Goal: Task Accomplishment & Management: Manage account settings

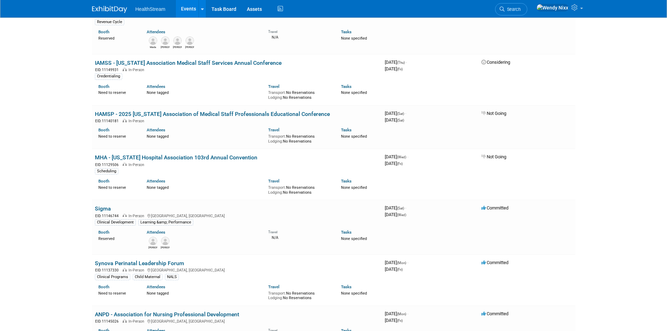
scroll to position [525, 0]
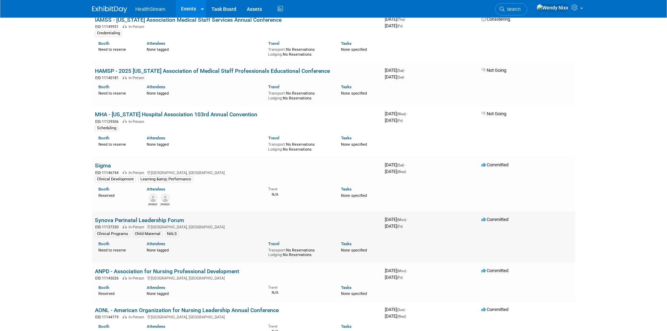
click at [161, 217] on link "Synova Perinatal Leadership Forum" at bounding box center [139, 220] width 89 height 7
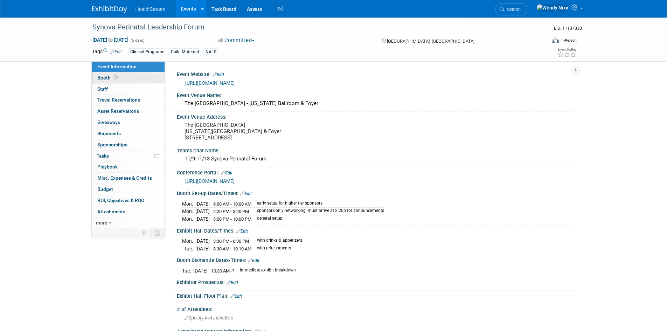
click at [106, 80] on span "Booth" at bounding box center [108, 78] width 22 height 6
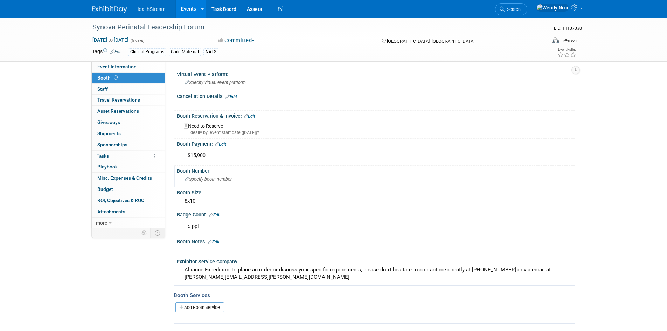
click at [208, 177] on span "Specify booth number" at bounding box center [208, 179] width 47 height 5
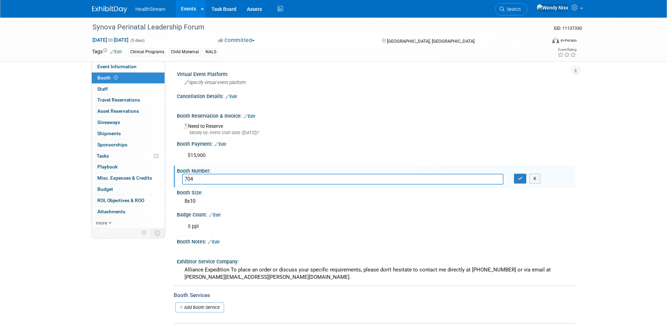
type input "704"
click at [521, 179] on icon "button" at bounding box center [520, 178] width 5 height 5
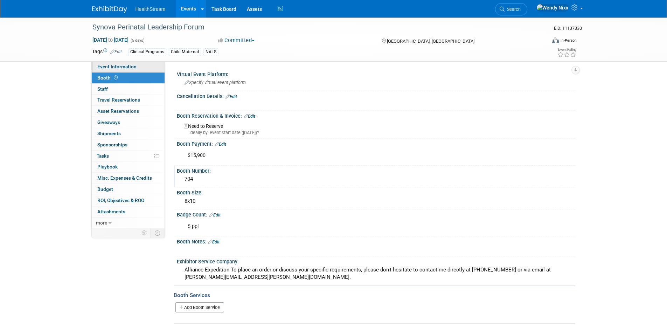
click at [127, 67] on span "Event Information" at bounding box center [116, 67] width 39 height 6
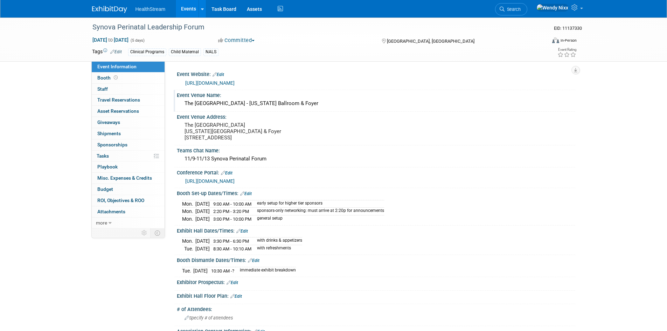
click at [214, 96] on div "Event Venue Name:" at bounding box center [376, 94] width 399 height 9
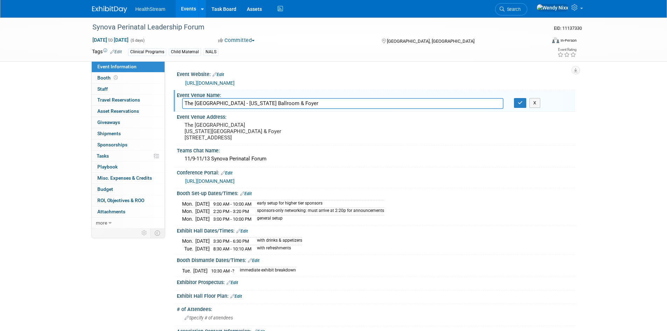
click at [340, 102] on input "The Westin La Paloma Resort & Spa - Arizona Ballroom & Foyer" at bounding box center [343, 103] width 322 height 11
type input "The Westin La Paloma Resort & Spa - Arizona Ballroom Canyon I-IV"
click at [521, 101] on icon "button" at bounding box center [520, 103] width 5 height 5
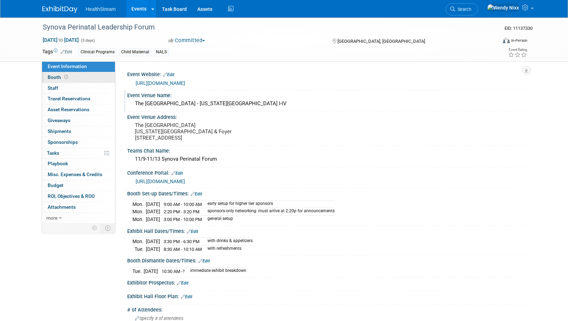
click at [56, 77] on span "Booth" at bounding box center [59, 77] width 22 height 6
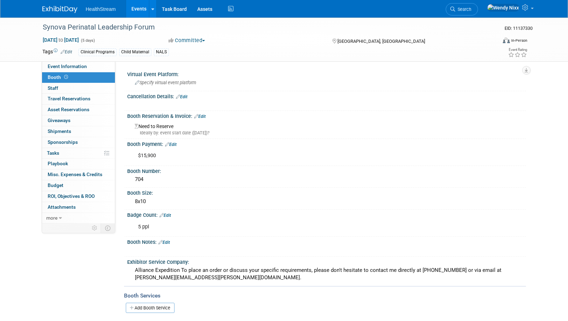
click at [204, 114] on link "Edit" at bounding box center [200, 116] width 12 height 5
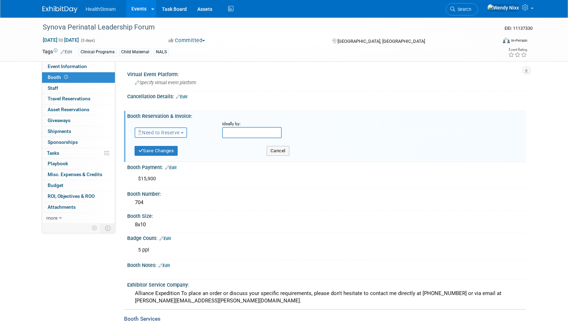
click at [184, 132] on span "button" at bounding box center [182, 132] width 3 height 1
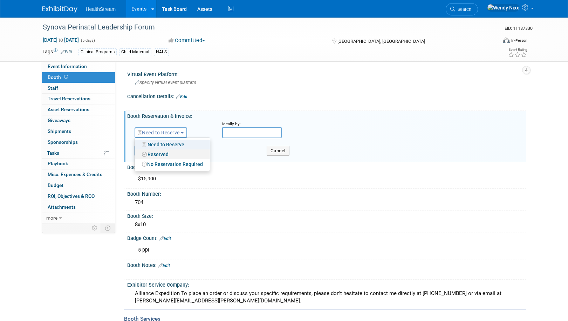
click at [165, 155] on link "Reserved" at bounding box center [172, 154] width 75 height 10
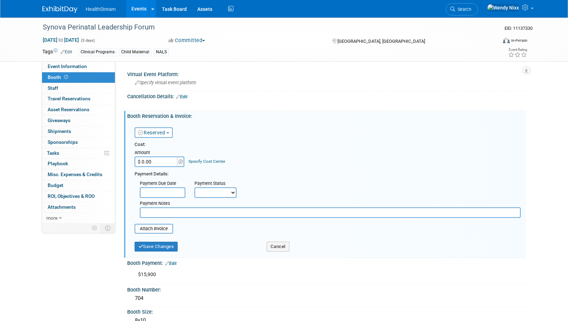
click at [162, 161] on input "$ 0.00" at bounding box center [157, 161] width 44 height 11
type input "$ 139.00"
click at [176, 262] on link "Edit" at bounding box center [171, 263] width 12 height 5
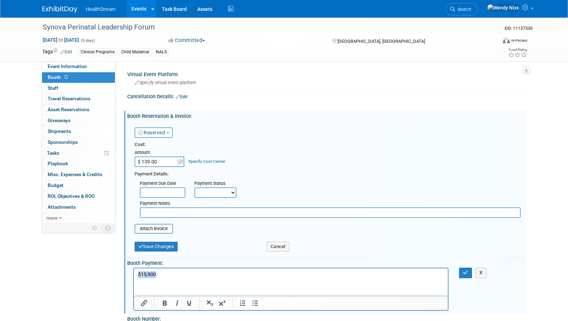
drag, startPoint x: 163, startPoint y: 273, endPoint x: 259, endPoint y: 544, distance: 287.3
click at [133, 275] on html "$15,900" at bounding box center [290, 273] width 314 height 10
click at [467, 270] on icon "button" at bounding box center [465, 272] width 5 height 5
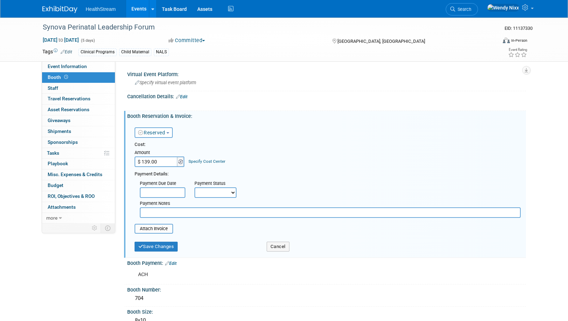
click at [179, 162] on img at bounding box center [180, 161] width 5 height 5
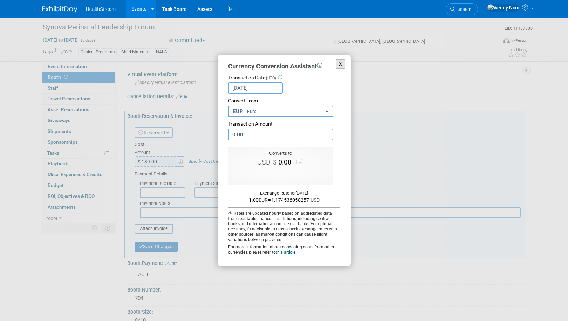
click at [344, 61] on button "X" at bounding box center [341, 63] width 10 height 9
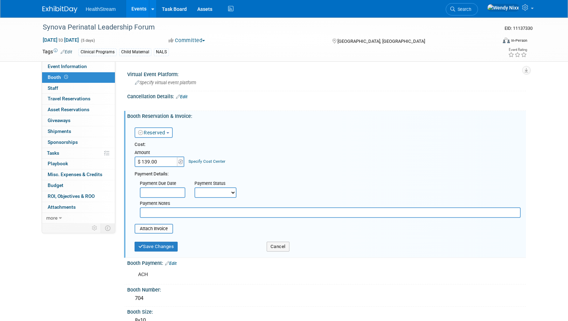
click at [160, 157] on input "$ 139.00" at bounding box center [157, 161] width 44 height 11
type input "$ 13,400.00"
click at [349, 168] on div "Cost: Amount $ 13,400.00 Specify Cost Center Cost Center -- Not Specified -- No…" at bounding box center [328, 179] width 386 height 76
click at [161, 247] on button "Save Changes" at bounding box center [156, 246] width 43 height 10
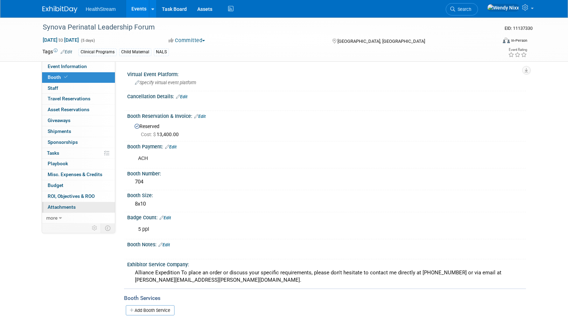
click at [69, 203] on link "0 Attachments 0" at bounding box center [78, 207] width 73 height 11
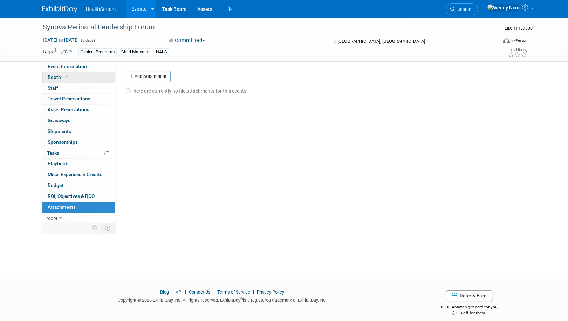
click at [53, 78] on span "Booth" at bounding box center [58, 77] width 21 height 6
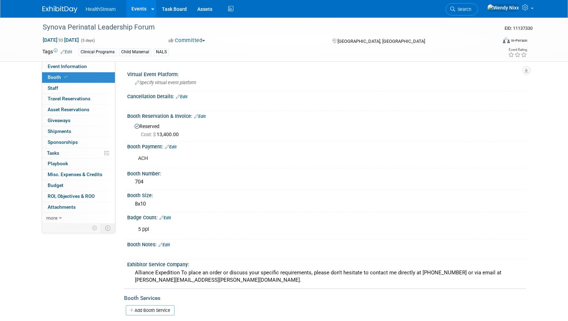
click at [202, 114] on link "Edit" at bounding box center [200, 116] width 12 height 5
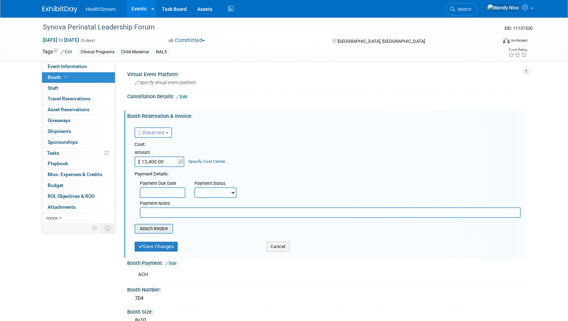
click at [160, 228] on input "file" at bounding box center [130, 228] width 83 height 8
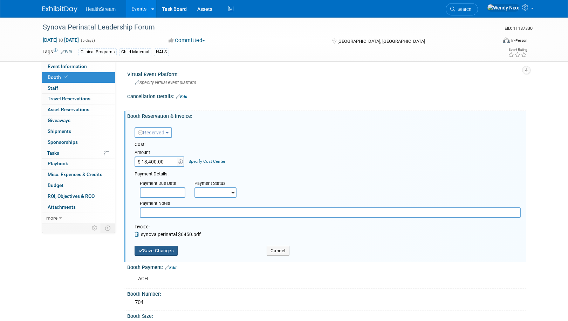
click at [161, 251] on button "Save Changes" at bounding box center [156, 251] width 43 height 10
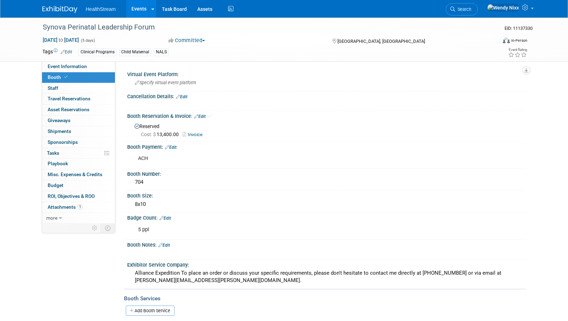
click at [205, 115] on link "Edit" at bounding box center [200, 116] width 12 height 5
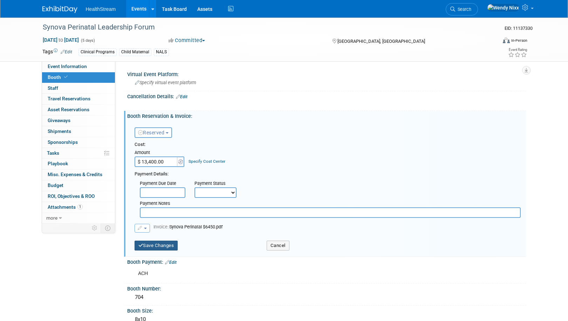
click at [167, 245] on button "Save Changes" at bounding box center [156, 245] width 43 height 10
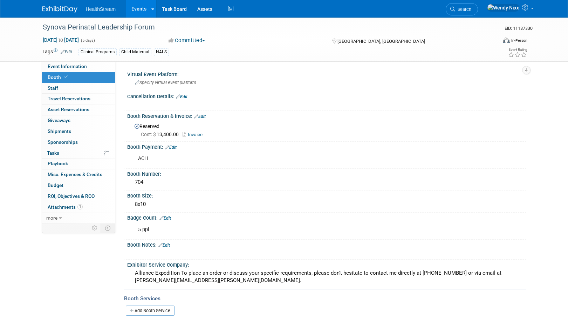
click at [203, 115] on link "Edit" at bounding box center [200, 116] width 12 height 5
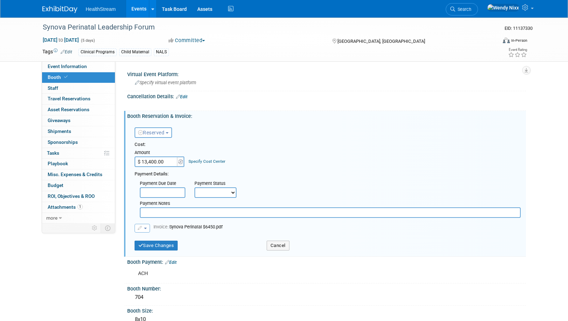
click at [146, 228] on span "button" at bounding box center [145, 227] width 3 height 1
click at [158, 250] on link "Remove attachment" at bounding box center [170, 249] width 70 height 10
click at [161, 229] on input "file" at bounding box center [130, 228] width 83 height 8
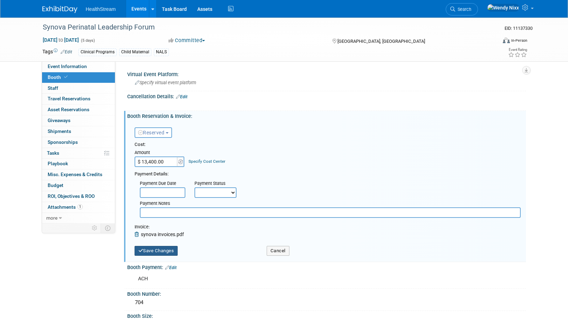
click at [164, 249] on button "Save Changes" at bounding box center [156, 251] width 43 height 10
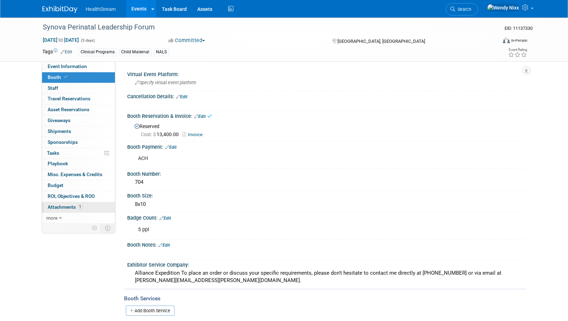
click at [59, 206] on span "Attachments 1" at bounding box center [65, 207] width 35 height 6
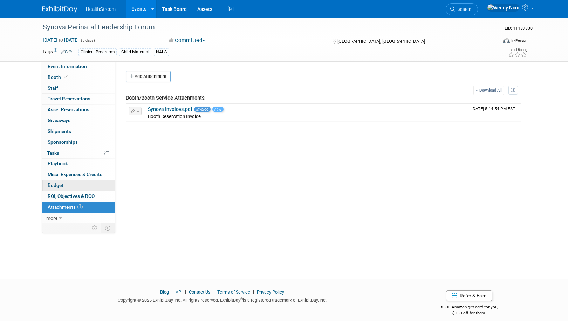
click at [57, 186] on span "Budget" at bounding box center [56, 185] width 16 height 6
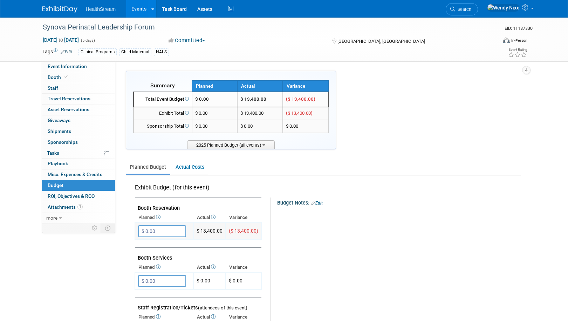
click at [163, 232] on input "$ 0.00" at bounding box center [162, 231] width 48 height 12
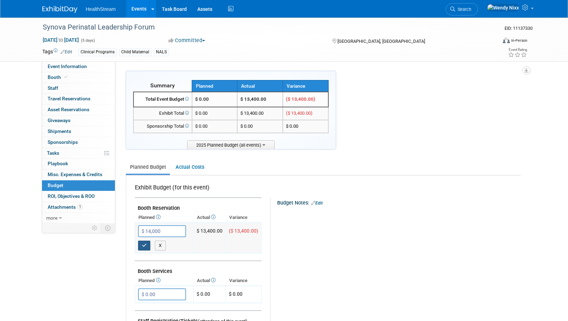
type input "$ 14,000.00"
click at [145, 245] on icon "button" at bounding box center [144, 245] width 5 height 5
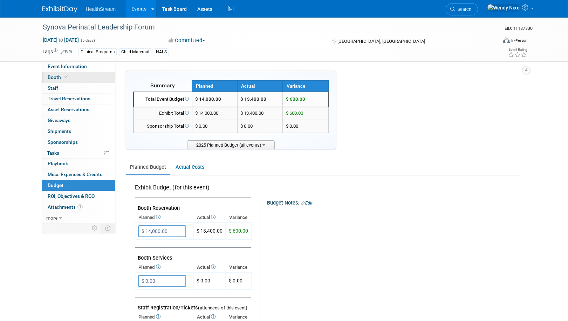
click at [53, 75] on span "Booth" at bounding box center [58, 77] width 21 height 6
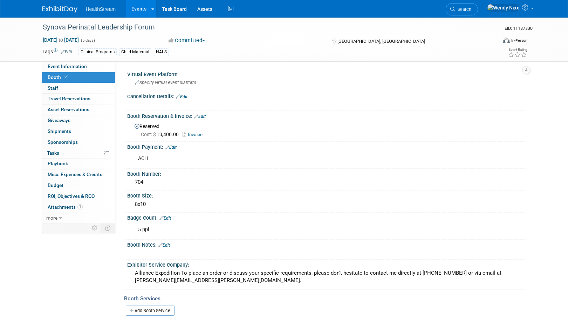
click at [135, 7] on link "Events" at bounding box center [139, 9] width 26 height 18
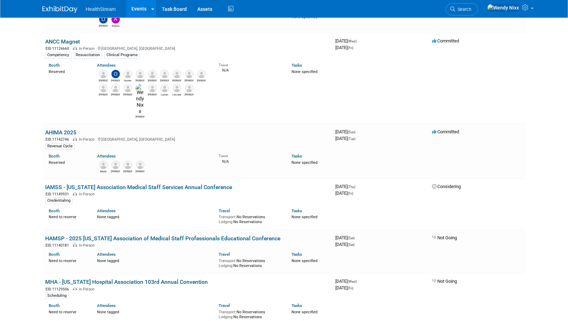
scroll to position [350, 0]
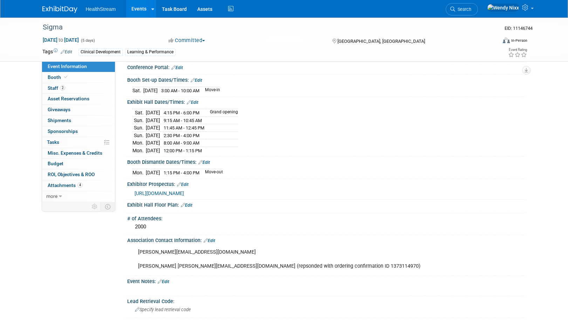
scroll to position [70, 0]
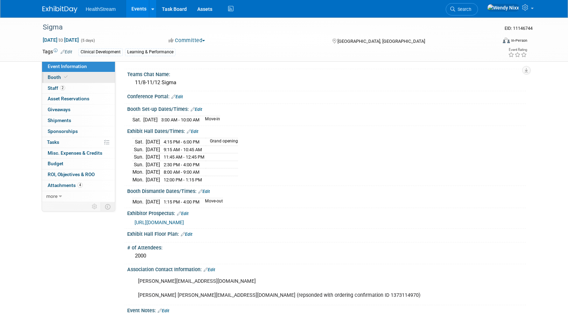
click at [51, 74] on span "Booth" at bounding box center [58, 77] width 21 height 6
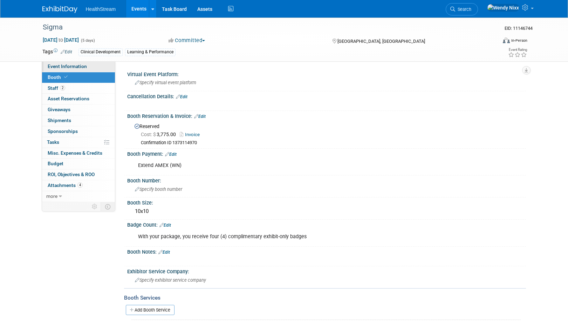
click at [66, 66] on span "Event Information" at bounding box center [67, 66] width 39 height 6
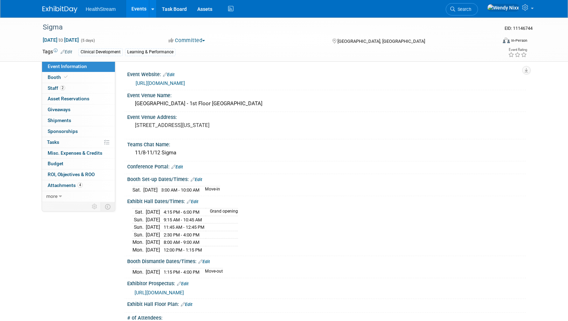
click at [199, 180] on link "Edit" at bounding box center [197, 179] width 12 height 5
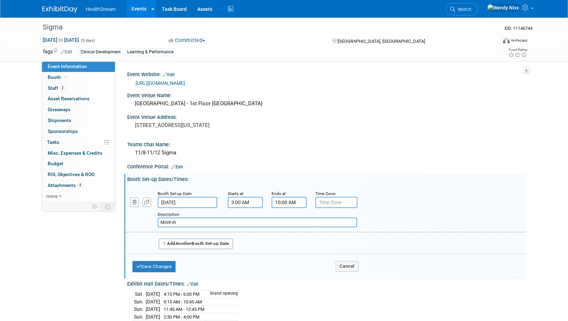
click at [238, 200] on input "3:00 AM" at bounding box center [245, 202] width 35 height 11
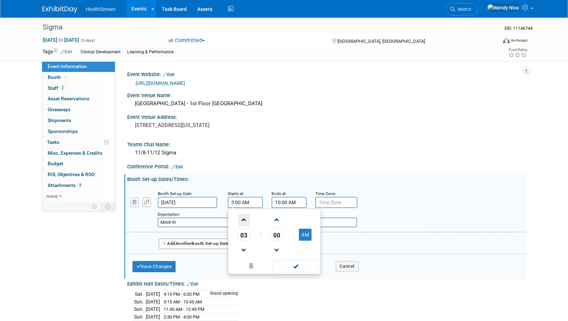
click at [243, 220] on span at bounding box center [244, 219] width 12 height 12
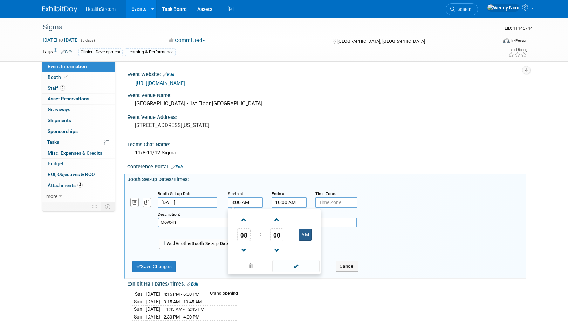
click at [308, 233] on button "AM" at bounding box center [305, 234] width 13 height 12
click at [308, 233] on button "PM" at bounding box center [305, 234] width 13 height 12
type input "8:00 AM"
click at [304, 264] on span at bounding box center [295, 266] width 47 height 12
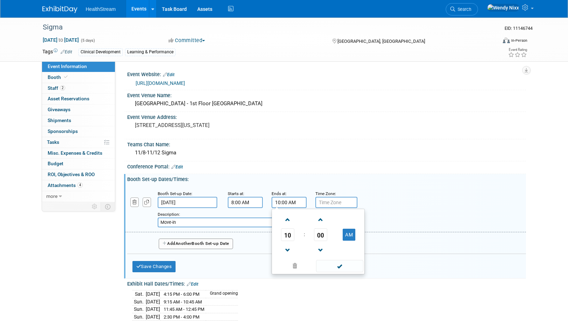
click at [289, 201] on input "10:00 AM" at bounding box center [289, 202] width 35 height 11
click at [288, 249] on span at bounding box center [288, 250] width 12 height 12
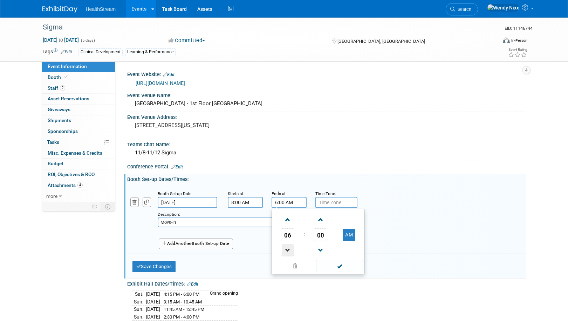
click at [288, 249] on span at bounding box center [288, 250] width 12 height 12
click at [290, 222] on span at bounding box center [288, 219] width 12 height 12
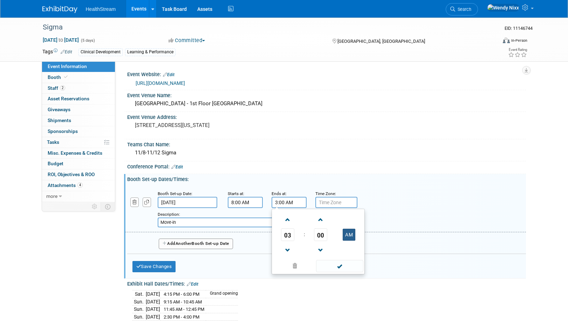
click at [351, 234] on button "AM" at bounding box center [349, 234] width 13 height 12
type input "3:00 PM"
click at [341, 264] on span at bounding box center [339, 266] width 47 height 12
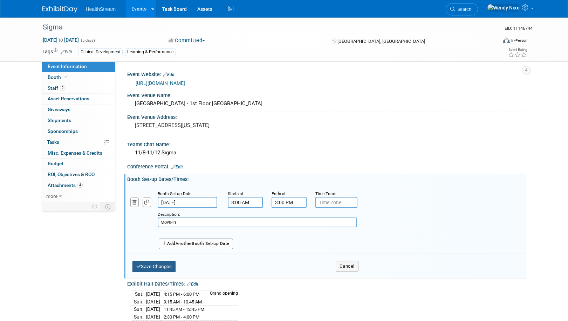
click at [163, 266] on button "Save Changes" at bounding box center [153, 266] width 43 height 11
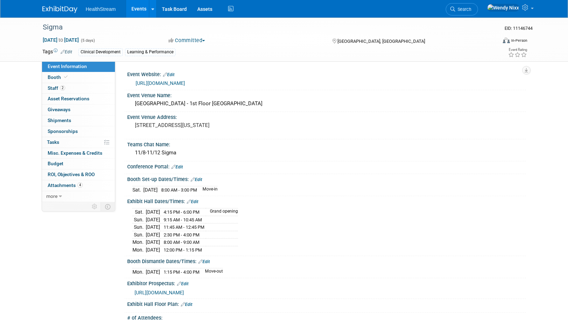
click at [197, 198] on div "Exhibit Hall Dates/Times: Edit" at bounding box center [326, 200] width 399 height 9
click at [197, 201] on link "Edit" at bounding box center [193, 201] width 12 height 5
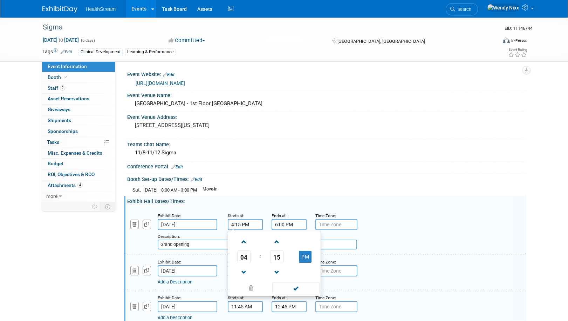
click at [240, 224] on input "4:15 PM" at bounding box center [245, 224] width 35 height 11
click at [276, 256] on span "15" at bounding box center [276, 256] width 13 height 13
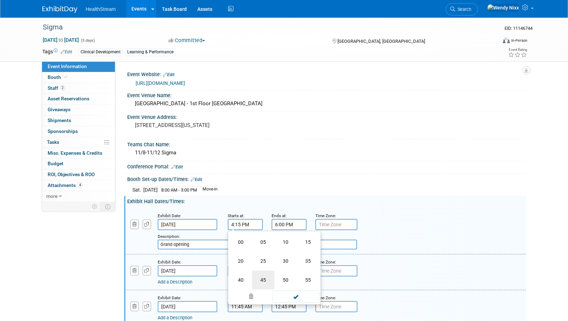
click at [260, 279] on td "45" at bounding box center [263, 279] width 22 height 19
type input "4:45 PM"
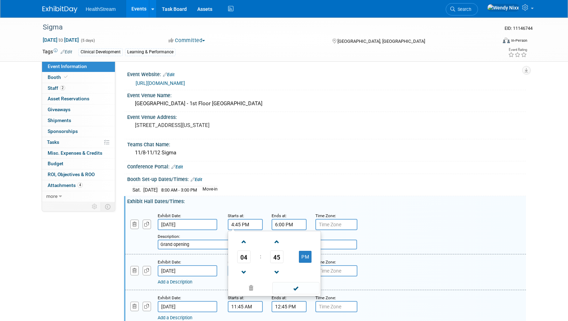
drag, startPoint x: 298, startPoint y: 286, endPoint x: 290, endPoint y: 269, distance: 18.3
click at [298, 286] on span at bounding box center [295, 288] width 47 height 12
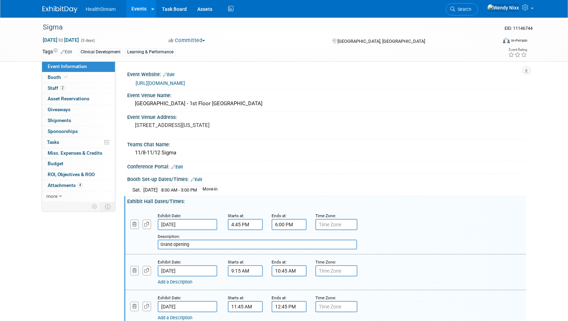
click at [281, 224] on input "6:00 PM" at bounding box center [289, 224] width 35 height 11
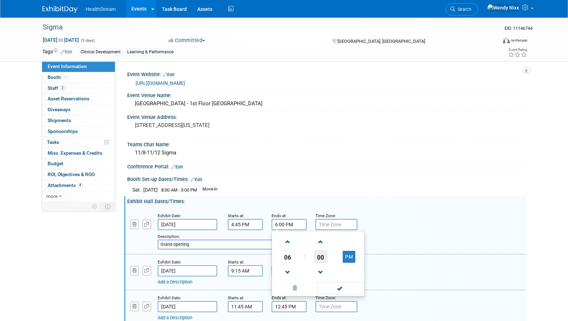
click at [319, 260] on span "00" at bounding box center [320, 256] width 13 height 13
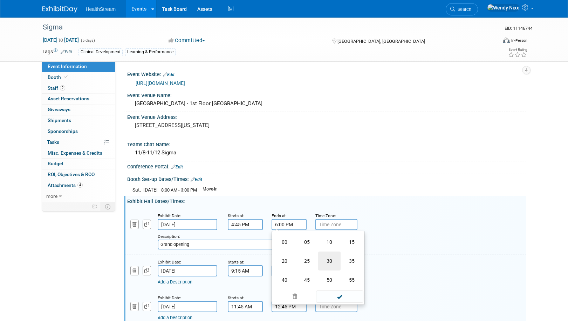
click at [328, 260] on td "30" at bounding box center [329, 260] width 22 height 19
type input "6:30 PM"
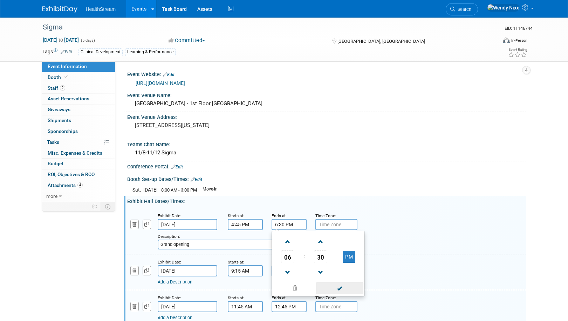
click at [342, 288] on span at bounding box center [339, 288] width 47 height 12
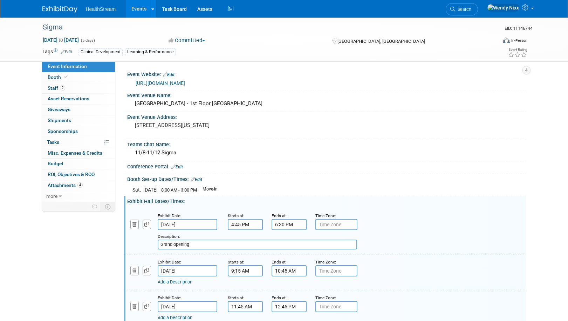
click at [198, 241] on input "Grand opening" at bounding box center [257, 244] width 199 height 10
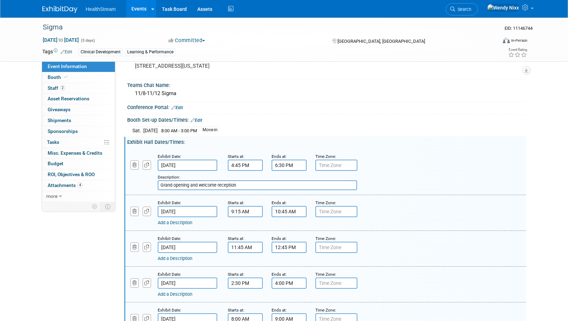
scroll to position [70, 0]
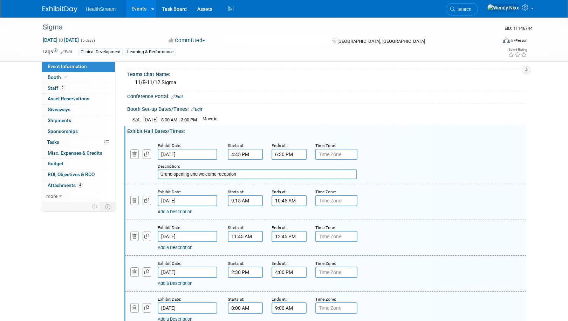
type input "Grand opening and welcome reception"
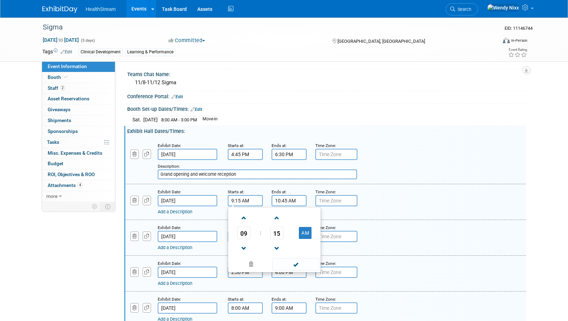
click at [244, 197] on input "9:15 AM" at bounding box center [245, 200] width 35 height 11
click at [243, 247] on span at bounding box center [244, 248] width 12 height 12
click at [278, 231] on span "15" at bounding box center [276, 232] width 13 height 13
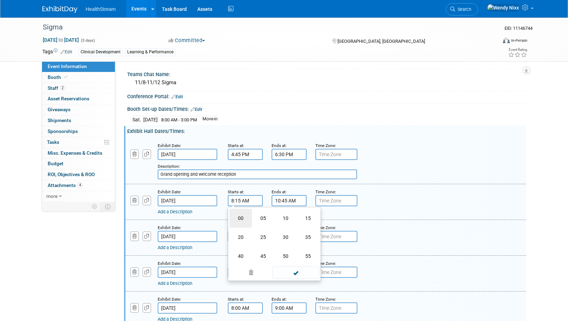
click at [241, 220] on td "00" at bounding box center [240, 217] width 22 height 19
type input "8:00 AM"
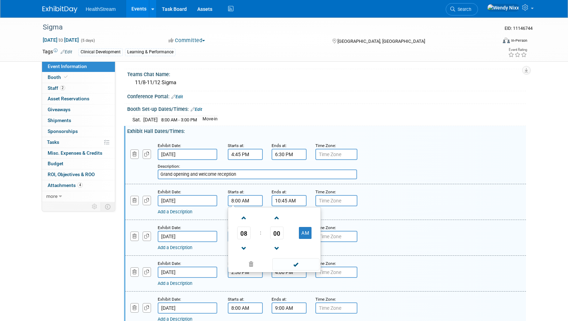
drag, startPoint x: 296, startPoint y: 263, endPoint x: 287, endPoint y: 224, distance: 40.4
click at [296, 263] on span at bounding box center [295, 264] width 47 height 12
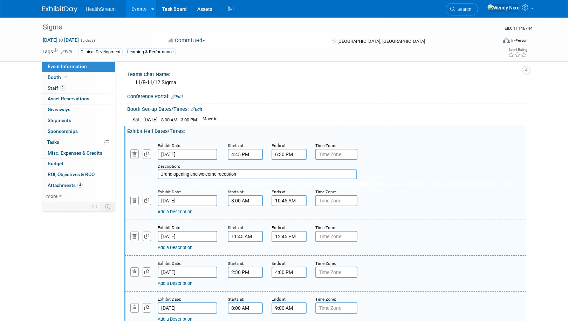
click at [289, 197] on input "10:45 AM" at bounding box center [289, 200] width 35 height 11
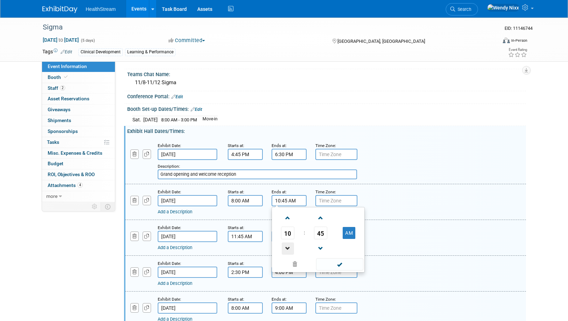
click at [288, 248] on span at bounding box center [288, 248] width 12 height 12
click at [317, 231] on span "45" at bounding box center [320, 232] width 13 height 13
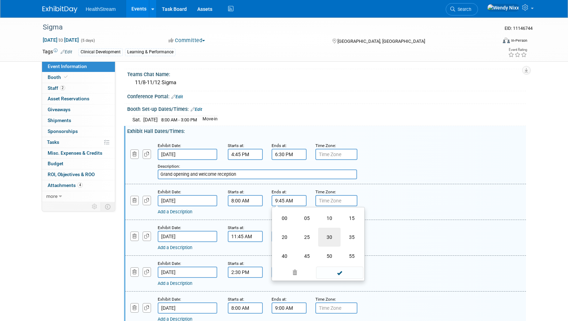
click at [325, 236] on td "30" at bounding box center [329, 236] width 22 height 19
type input "9:30 AM"
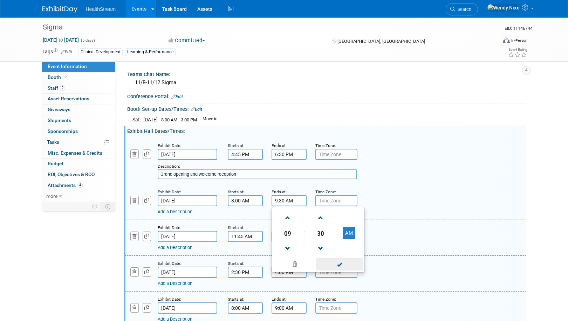
click at [341, 263] on span at bounding box center [339, 264] width 47 height 12
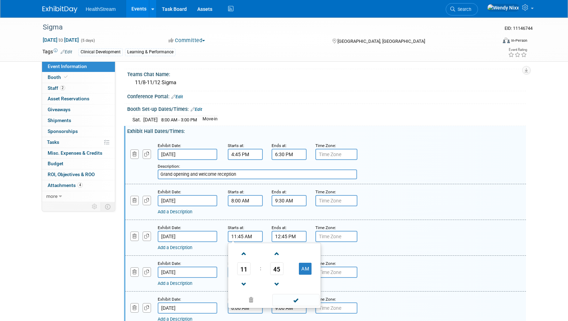
click at [249, 235] on input "11:45 AM" at bounding box center [245, 236] width 35 height 11
click at [244, 252] on span at bounding box center [244, 253] width 12 height 12
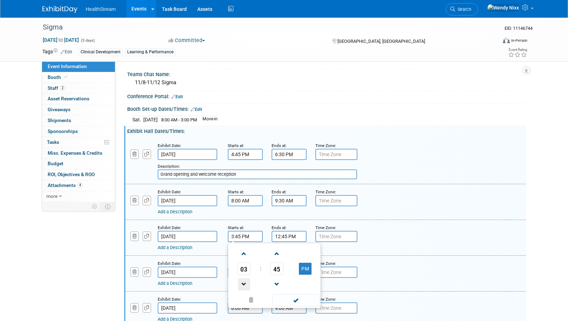
click at [246, 284] on span at bounding box center [244, 284] width 12 height 12
click at [277, 268] on span "45" at bounding box center [276, 268] width 13 height 13
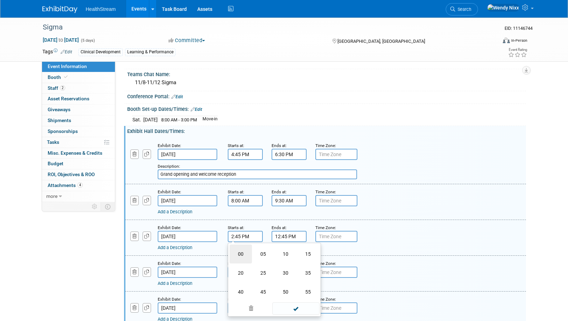
click at [241, 250] on td "00" at bounding box center [240, 253] width 22 height 19
type input "2:00 PM"
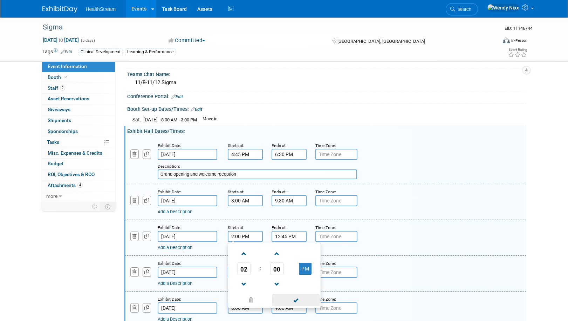
click at [297, 298] on span at bounding box center [295, 300] width 47 height 12
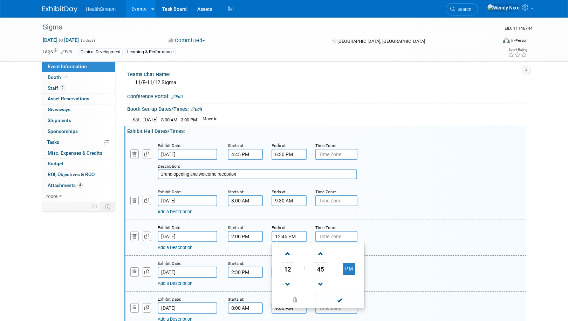
click at [289, 238] on input "12:45 PM" at bounding box center [289, 236] width 35 height 11
click at [288, 255] on span at bounding box center [288, 253] width 12 height 12
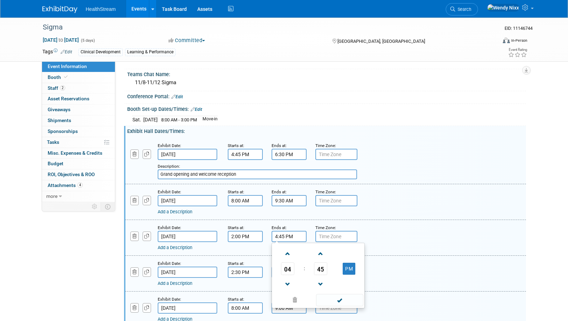
click at [324, 267] on span "45" at bounding box center [320, 268] width 13 height 13
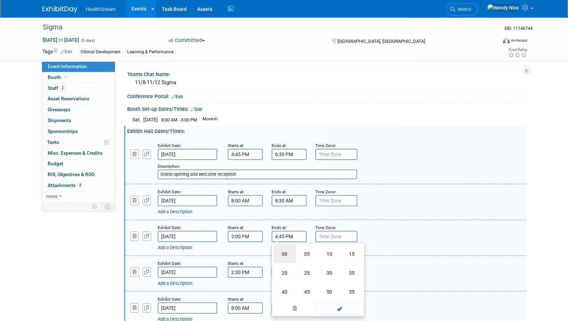
click at [284, 250] on td "00" at bounding box center [284, 253] width 22 height 19
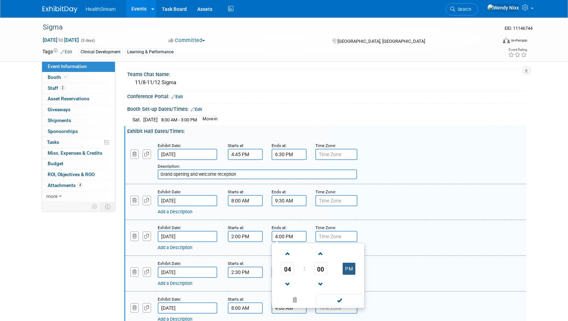
click at [351, 266] on button "PM" at bounding box center [349, 268] width 13 height 12
click at [351, 270] on button "AM" at bounding box center [349, 268] width 13 height 12
type input "4:00 PM"
drag, startPoint x: 340, startPoint y: 299, endPoint x: 336, endPoint y: 295, distance: 5.7
click at [340, 299] on span at bounding box center [339, 300] width 47 height 12
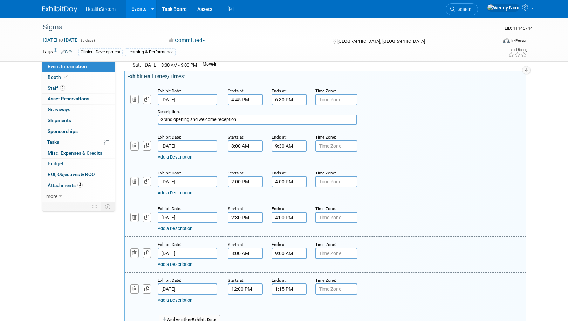
scroll to position [140, 0]
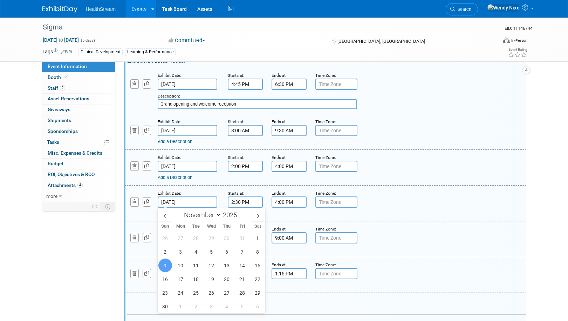
click at [192, 199] on input "Nov 9, 2025" at bounding box center [188, 201] width 60 height 11
click at [180, 267] on span "10" at bounding box center [181, 265] width 14 height 14
type input "Nov 10, 2025"
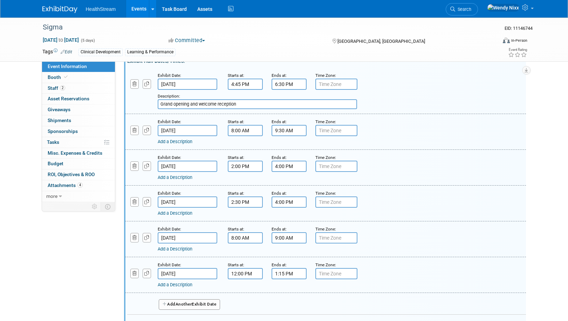
click at [245, 200] on input "2:30 PM" at bounding box center [245, 201] width 35 height 11
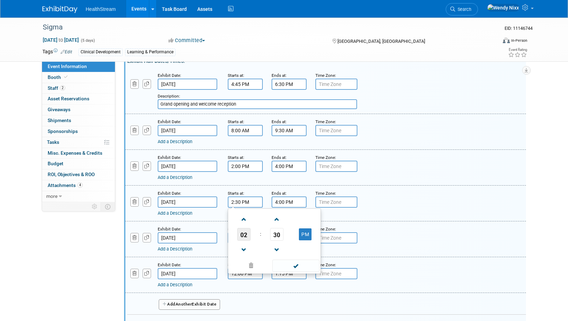
click at [244, 232] on span "02" at bounding box center [243, 234] width 13 height 13
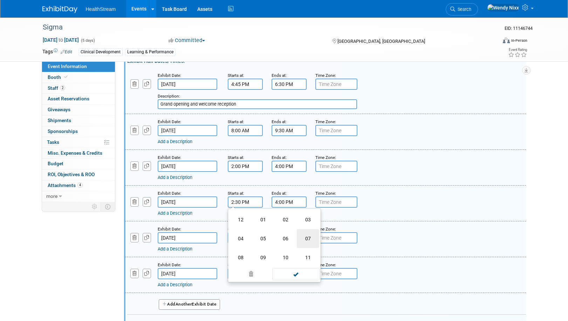
click at [304, 235] on td "07" at bounding box center [308, 238] width 22 height 19
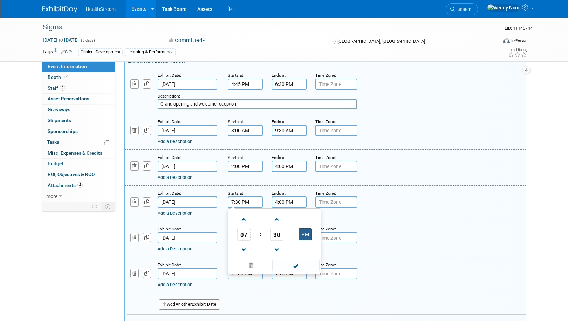
click at [304, 233] on button "PM" at bounding box center [305, 234] width 13 height 12
type input "7:30 AM"
click at [293, 265] on span at bounding box center [295, 265] width 47 height 12
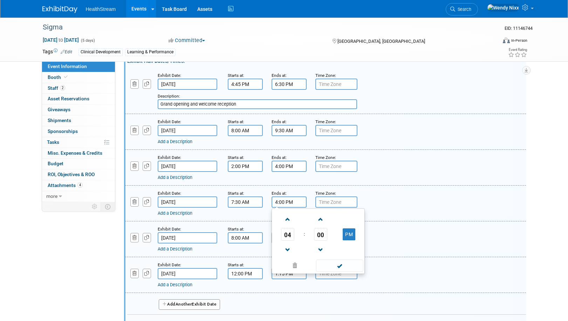
click at [293, 201] on input "4:00 PM" at bounding box center [289, 201] width 35 height 11
click at [287, 219] on span at bounding box center [288, 219] width 12 height 12
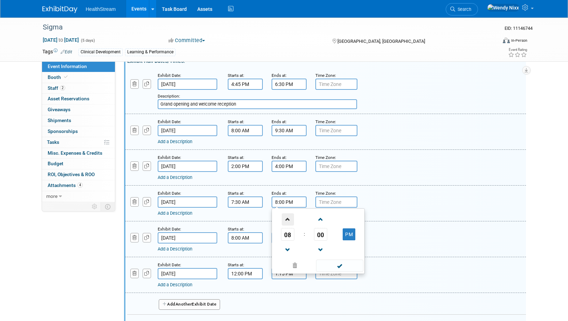
click at [287, 219] on span at bounding box center [288, 219] width 12 height 12
click at [350, 235] on button "PM" at bounding box center [349, 234] width 13 height 12
type input "9:00 AM"
click at [345, 266] on span at bounding box center [339, 265] width 47 height 12
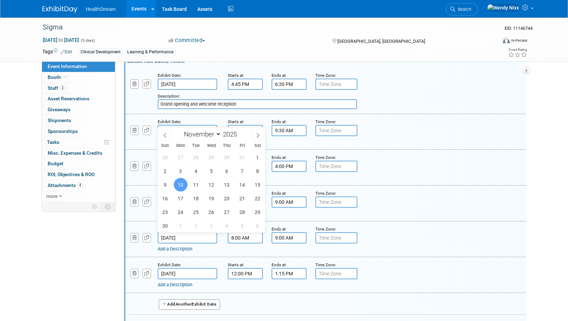
click at [195, 233] on input "Nov 10, 2025" at bounding box center [188, 237] width 60 height 11
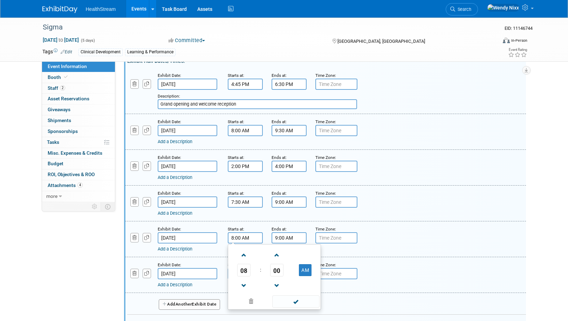
click at [242, 239] on input "8:00 AM" at bounding box center [245, 237] width 35 height 11
click at [242, 253] on span at bounding box center [244, 255] width 12 height 12
click at [243, 253] on span at bounding box center [244, 255] width 12 height 12
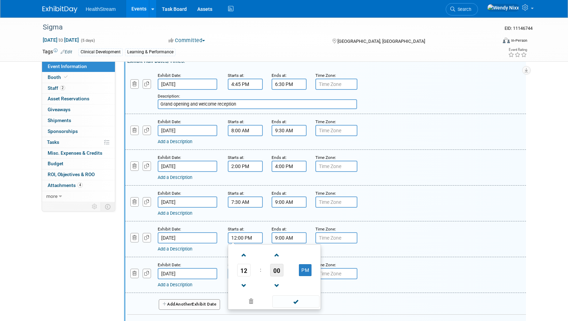
click at [272, 268] on span "00" at bounding box center [276, 269] width 13 height 13
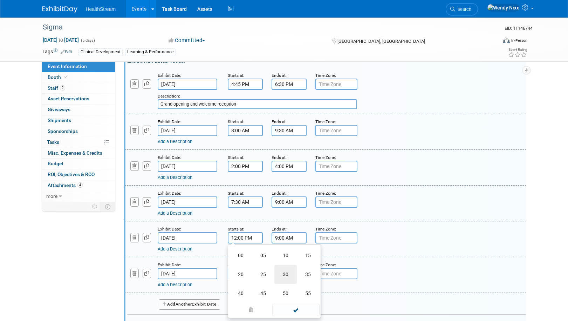
click at [287, 273] on td "30" at bounding box center [285, 273] width 22 height 19
type input "12:30 PM"
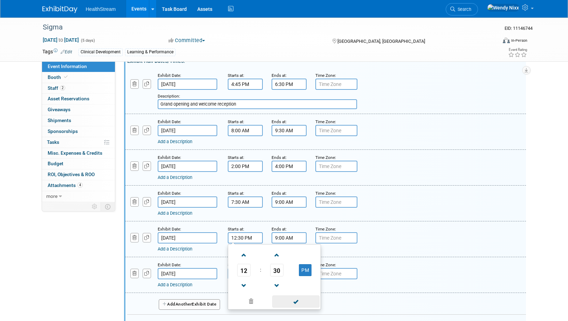
click at [298, 299] on span at bounding box center [295, 301] width 47 height 12
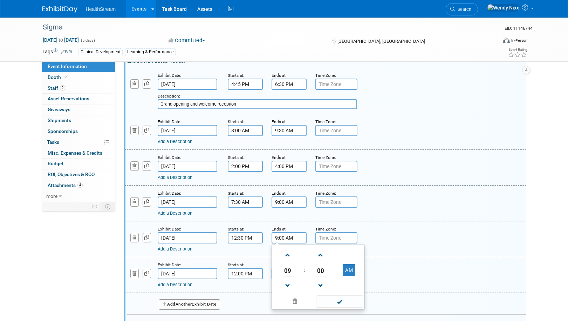
click at [291, 237] on input "9:00 AM" at bounding box center [289, 237] width 35 height 11
click at [288, 284] on span at bounding box center [288, 285] width 12 height 12
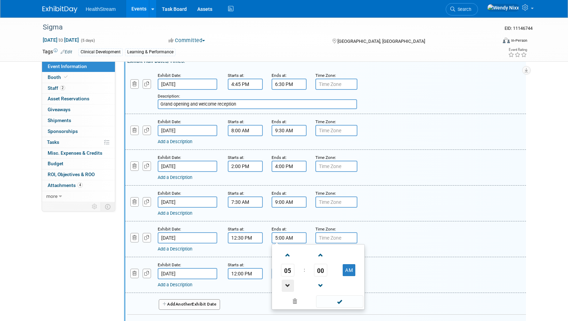
click at [288, 284] on span at bounding box center [288, 285] width 12 height 12
click at [324, 266] on span "00" at bounding box center [320, 269] width 13 height 13
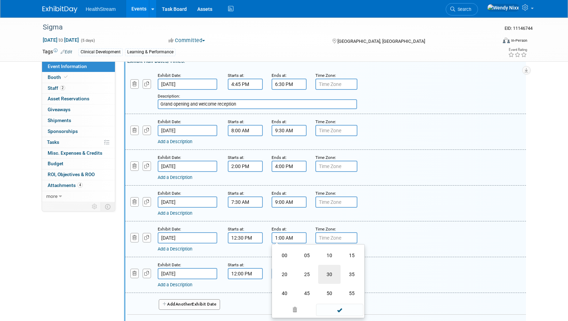
click at [328, 271] on td "30" at bounding box center [329, 273] width 22 height 19
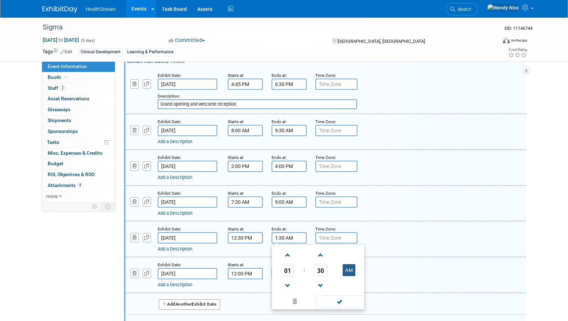
click at [349, 264] on button "AM" at bounding box center [349, 270] width 13 height 12
type input "1:30 PM"
click at [338, 301] on span at bounding box center [339, 301] width 47 height 12
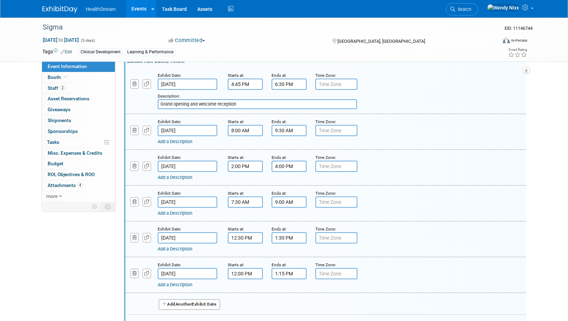
click at [132, 273] on icon "button" at bounding box center [134, 273] width 5 height 5
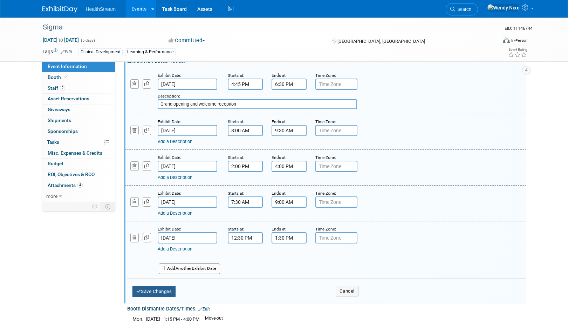
click at [163, 289] on button "Save Changes" at bounding box center [153, 291] width 43 height 11
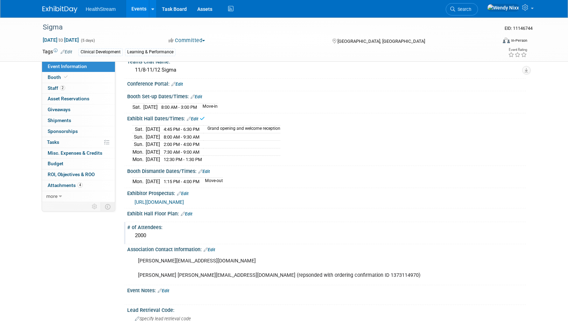
scroll to position [70, 0]
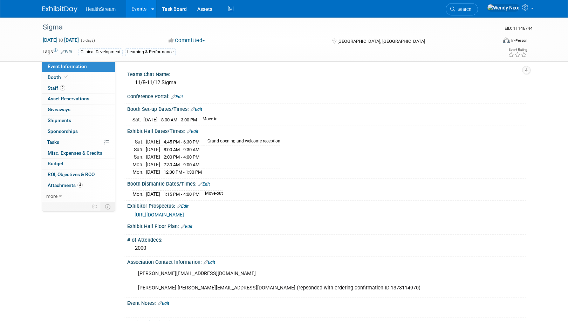
click at [208, 183] on link "Edit" at bounding box center [204, 183] width 12 height 5
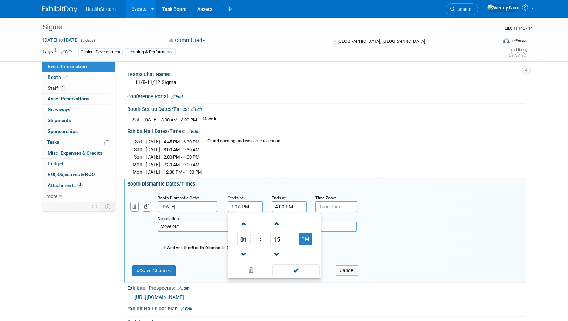
click at [248, 204] on input "1:15 PM" at bounding box center [245, 206] width 35 height 11
click at [277, 236] on span "15" at bounding box center [276, 238] width 13 height 13
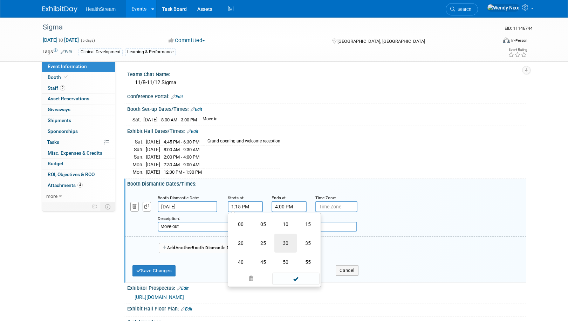
click at [286, 239] on td "30" at bounding box center [285, 242] width 22 height 19
type input "1:30 PM"
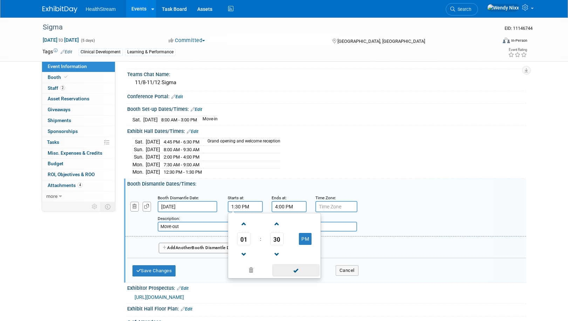
click at [298, 270] on span at bounding box center [295, 270] width 47 height 12
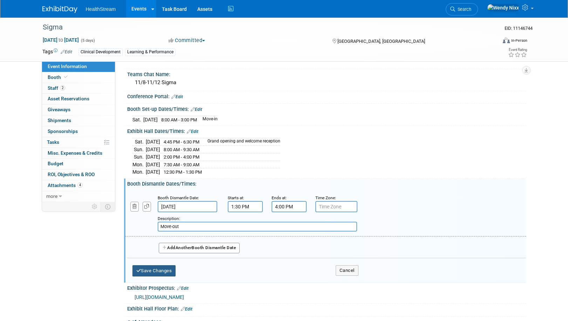
click at [164, 268] on button "Save Changes" at bounding box center [153, 270] width 43 height 11
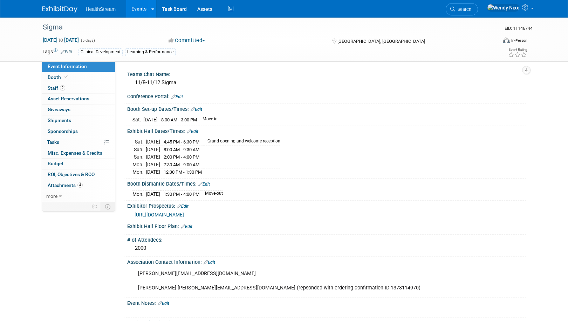
click at [410, 156] on div "Sat. Nov 8, 2025 4:45 PM - 6:30 PM Grand opening and welcome reception Sun. Nov…" at bounding box center [326, 156] width 388 height 40
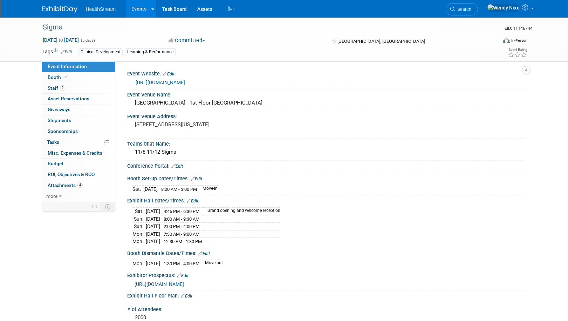
scroll to position [0, 0]
click at [68, 97] on span "Asset Reservations 0" at bounding box center [69, 99] width 42 height 6
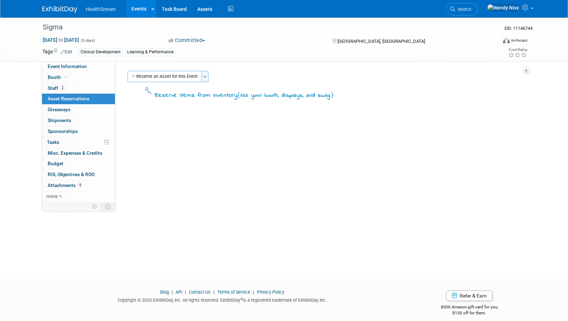
click at [205, 79] on button "Toggle Dropdown" at bounding box center [204, 76] width 7 height 11
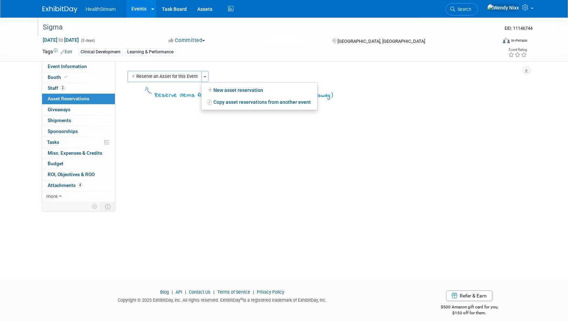
click at [309, 34] on div "Sigma" at bounding box center [265, 29] width 451 height 12
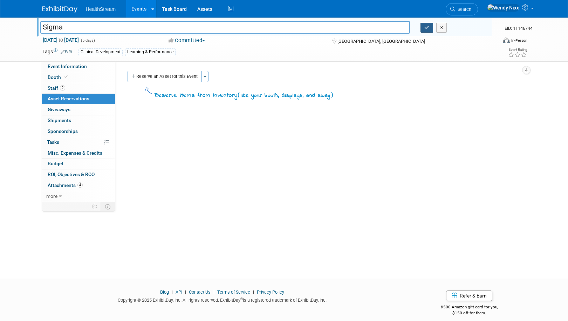
click at [428, 27] on icon "button" at bounding box center [426, 27] width 5 height 5
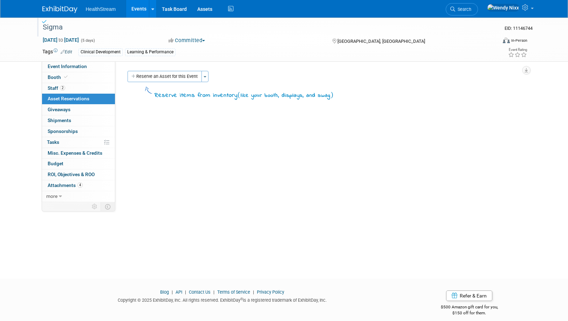
click at [137, 6] on link "Events" at bounding box center [139, 9] width 26 height 18
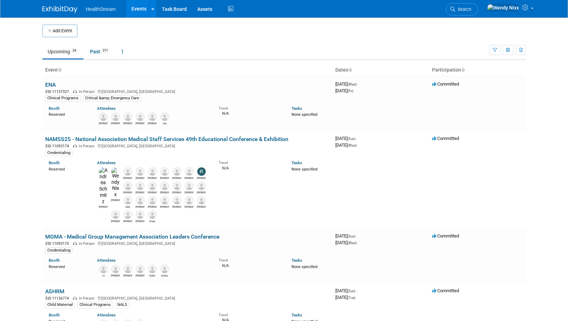
click at [290, 34] on td at bounding box center [289, 31] width 425 height 13
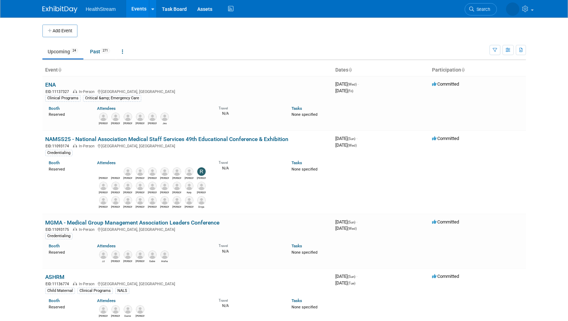
click at [288, 31] on td at bounding box center [289, 31] width 425 height 13
click at [133, 8] on link "Events" at bounding box center [139, 9] width 26 height 18
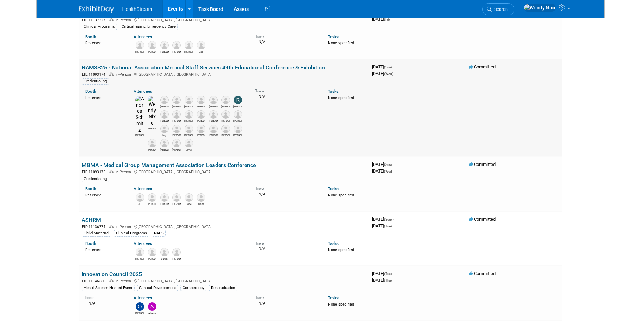
scroll to position [70, 0]
